Goal: Task Accomplishment & Management: Manage account settings

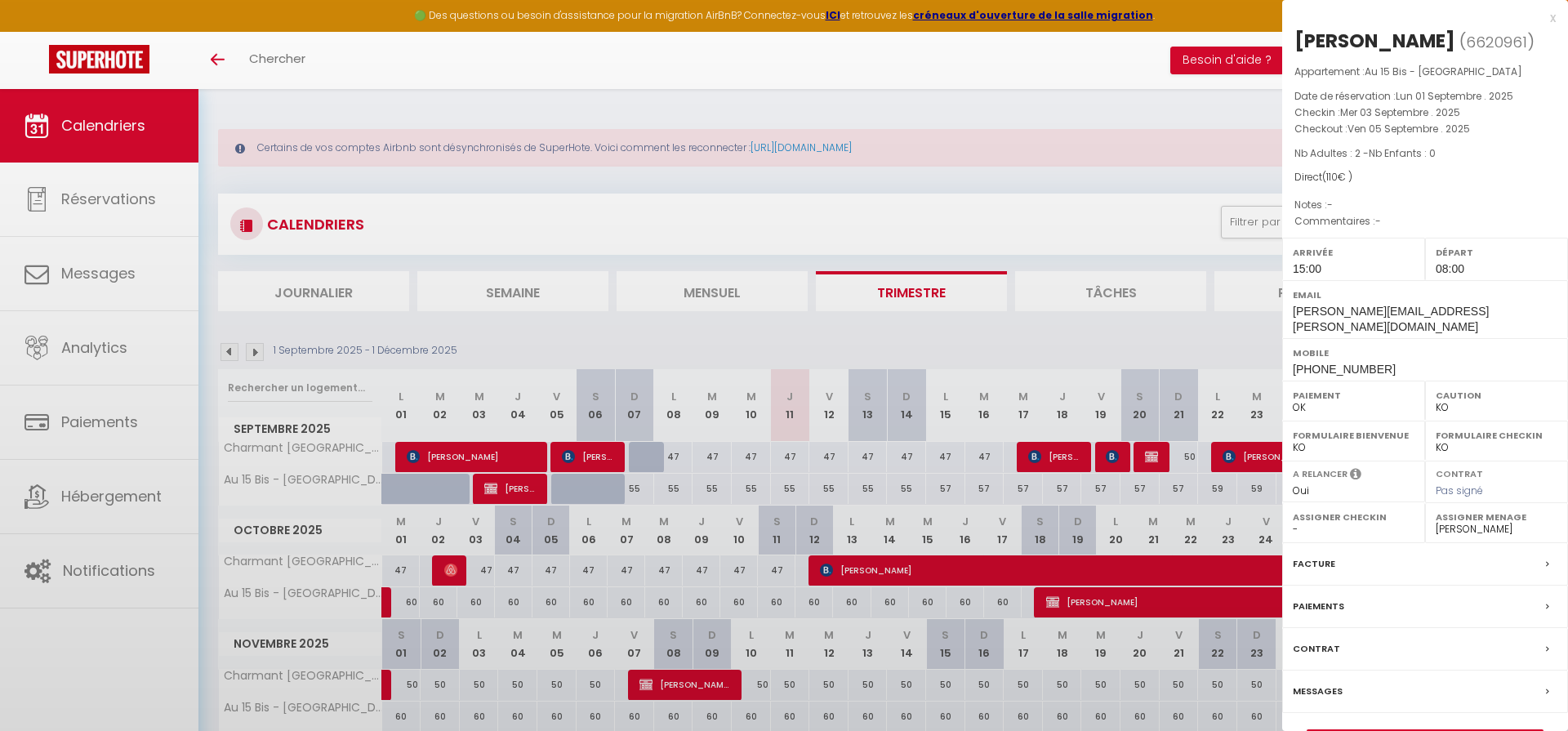
select select "KO"
select select "0"
select select "23362"
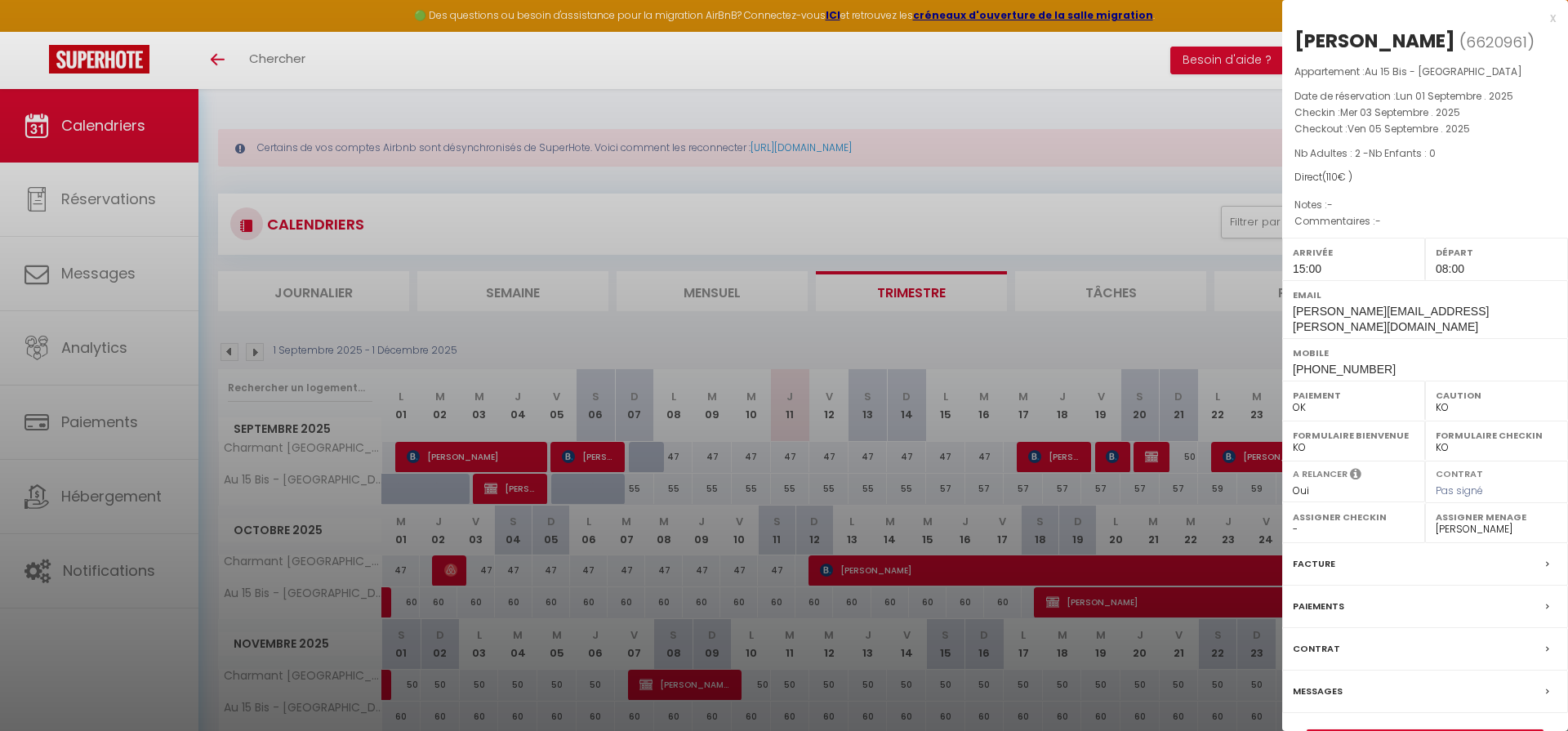
drag, startPoint x: 1341, startPoint y: 584, endPoint x: 1332, endPoint y: 589, distance: 10.3
click at [1341, 586] on div "Paiements" at bounding box center [1425, 607] width 286 height 43
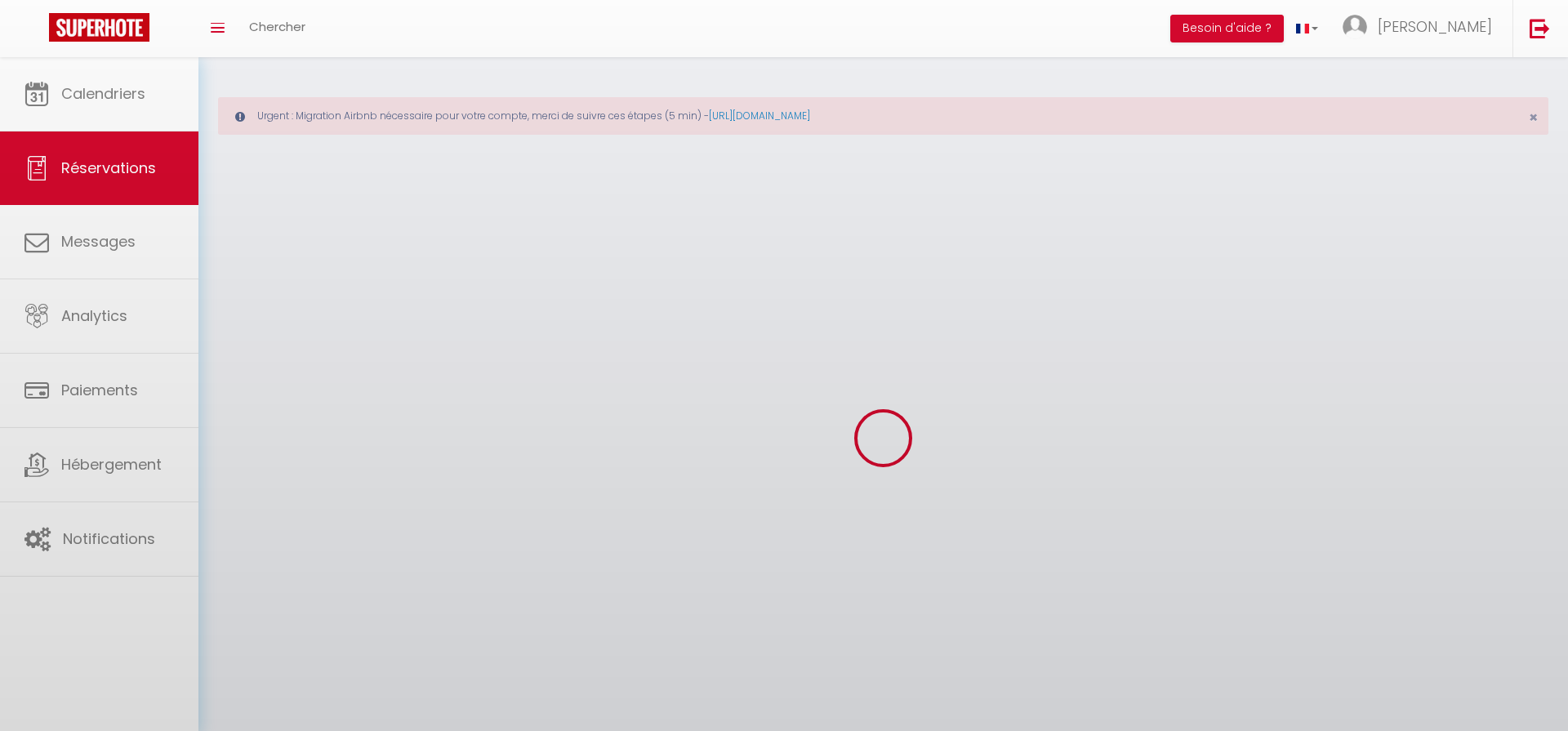
click at [1330, 589] on div at bounding box center [784, 365] width 1568 height 731
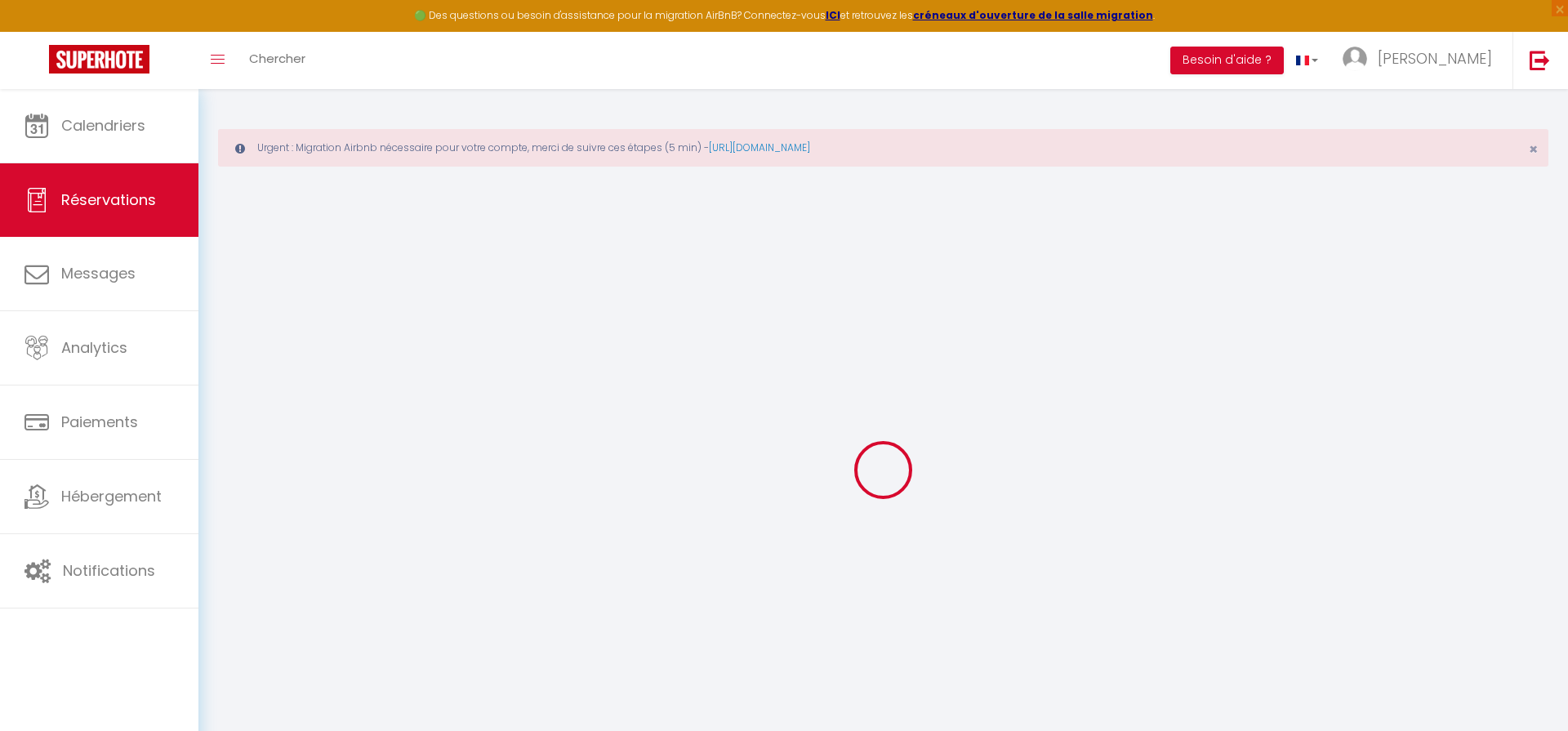
select select
checkbox input "false"
